Goal: Task Accomplishment & Management: Use online tool/utility

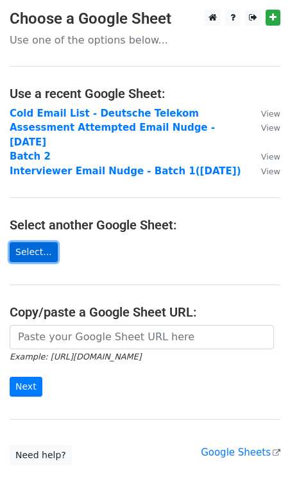
click at [28, 250] on link "Select..." at bounding box center [34, 252] width 48 height 20
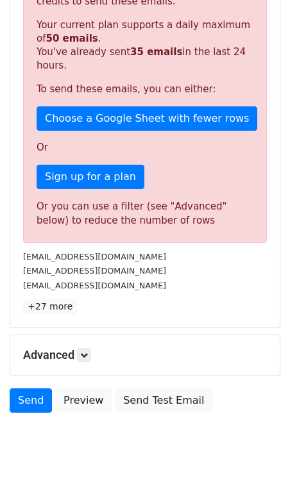
scroll to position [267, 0]
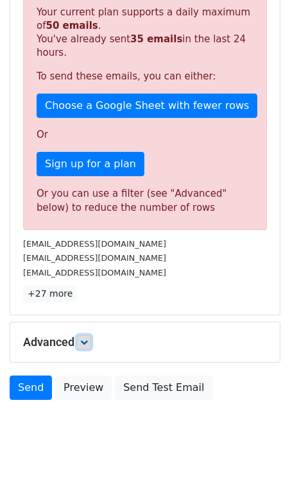
click at [88, 337] on link at bounding box center [84, 342] width 14 height 14
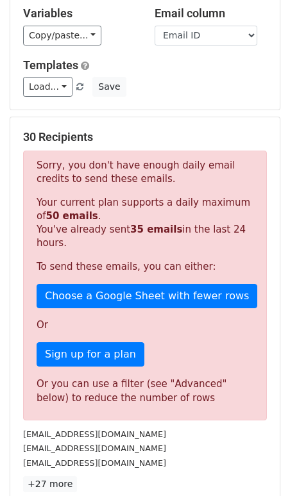
scroll to position [53, 0]
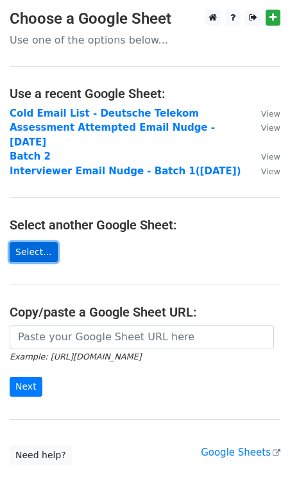
click at [38, 256] on link "Select..." at bounding box center [34, 252] width 48 height 20
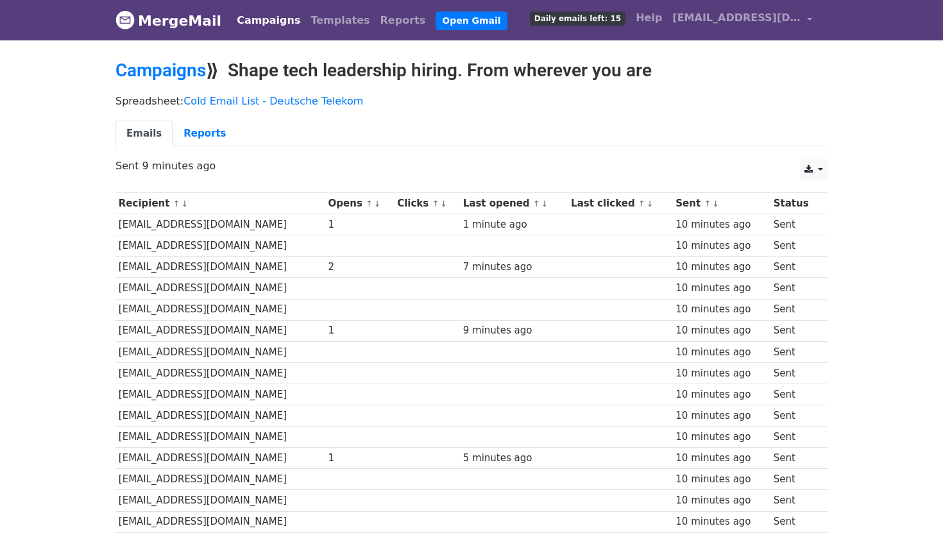
click at [176, 24] on link "MergeMail" at bounding box center [168, 20] width 106 height 27
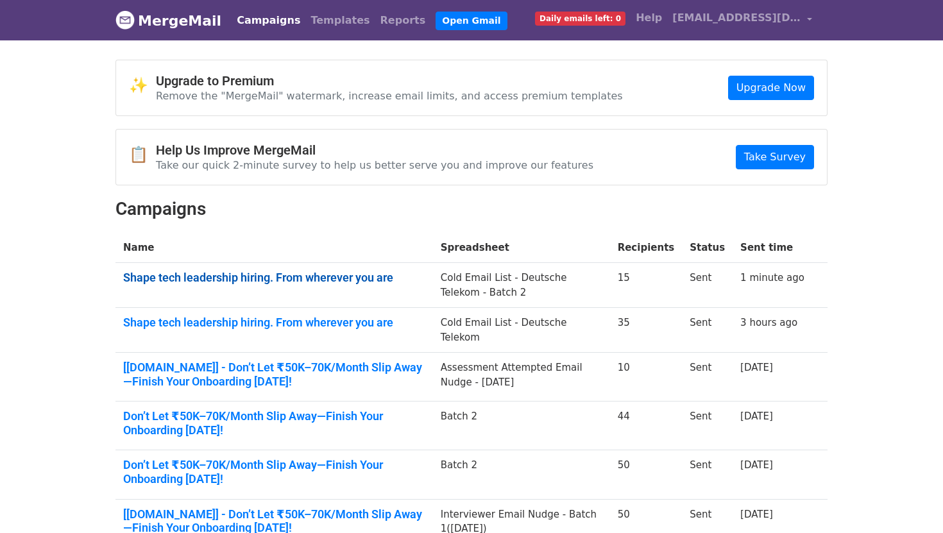
click at [269, 280] on link "Shape tech leadership hiring. From wherever you are" at bounding box center [274, 278] width 302 height 14
